Goal: Information Seeking & Learning: Learn about a topic

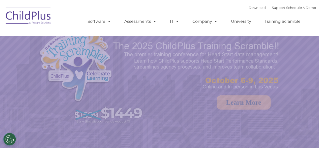
select select "MEDIUM"
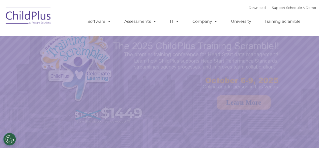
select select "MEDIUM"
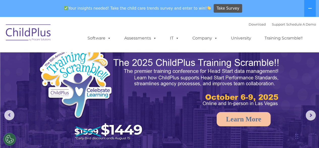
click at [38, 31] on img at bounding box center [28, 33] width 50 height 25
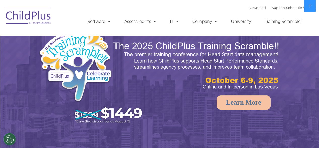
select select "MEDIUM"
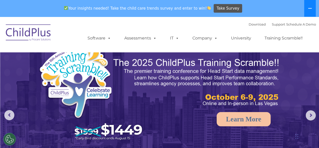
click at [310, 7] on icon at bounding box center [310, 8] width 4 height 4
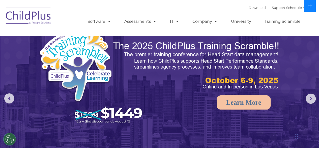
click at [310, 7] on icon at bounding box center [310, 6] width 4 height 4
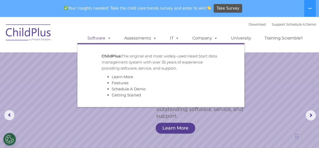
click at [108, 39] on span at bounding box center [108, 38] width 6 height 5
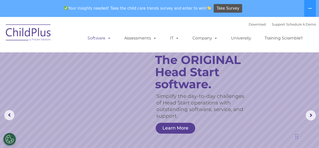
click at [108, 39] on span at bounding box center [108, 38] width 6 height 5
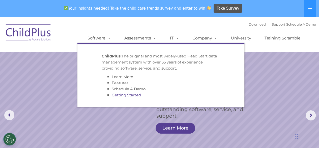
click at [128, 94] on link "Getting Started" at bounding box center [126, 94] width 29 height 5
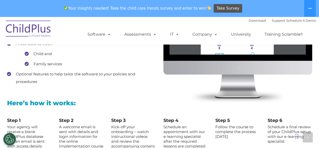
scroll to position [509, 0]
